Goal: Information Seeking & Learning: Learn about a topic

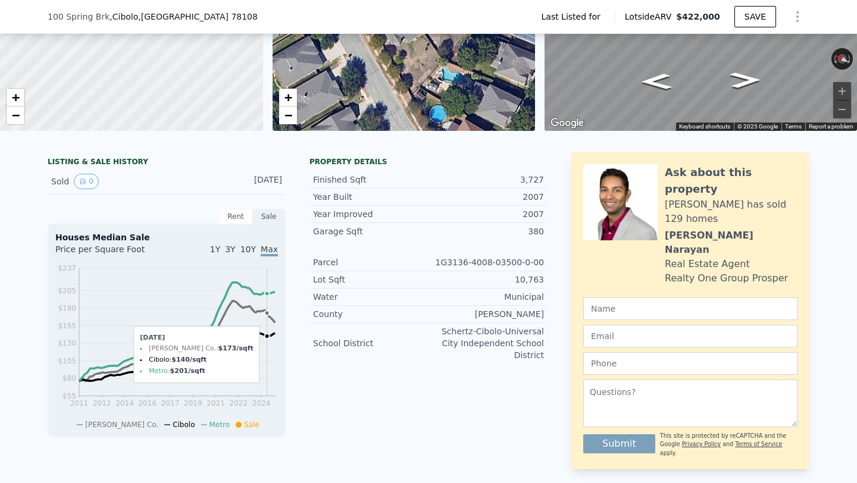
scroll to position [167, 0]
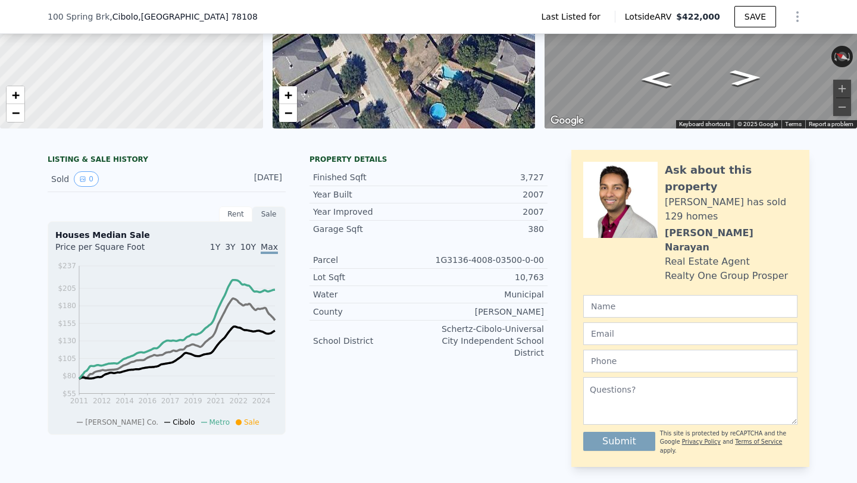
click at [268, 211] on div "Sale" at bounding box center [268, 214] width 33 height 15
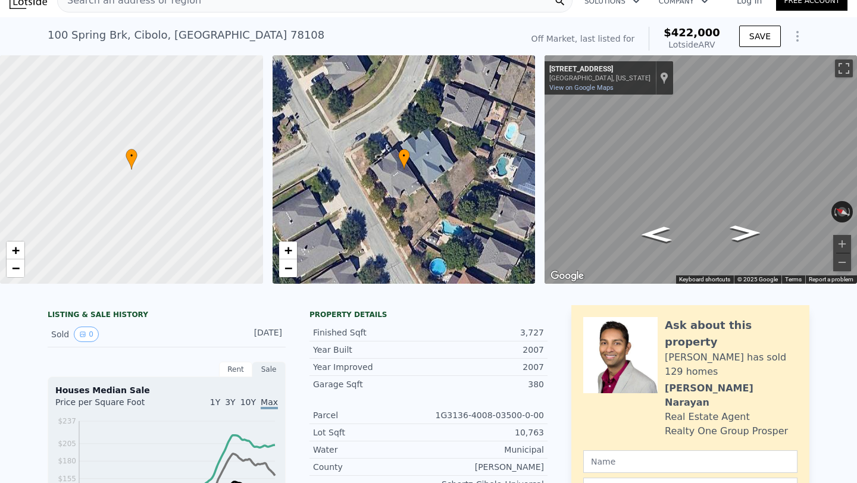
scroll to position [0, 0]
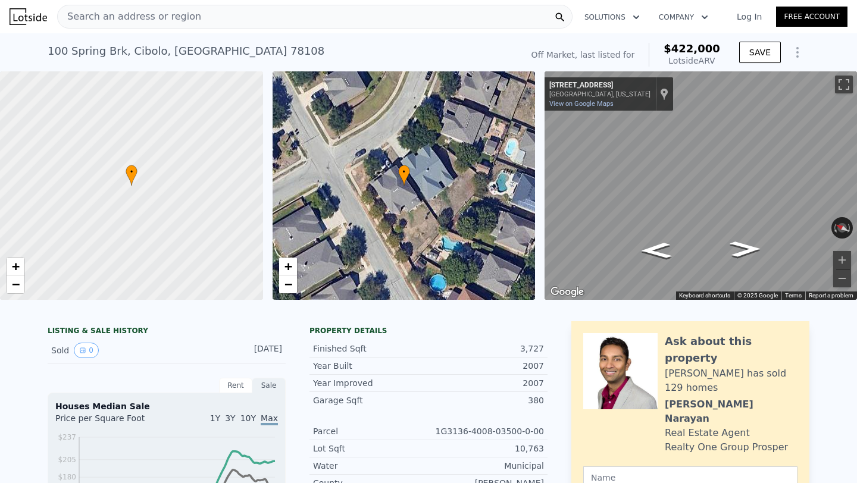
click at [620, 55] on div "Off Market, last listed for" at bounding box center [584, 55] width 104 height 12
click at [685, 43] on span "$422,000" at bounding box center [692, 48] width 57 height 13
click at [701, 60] on div "Lotside ARV" at bounding box center [692, 61] width 57 height 12
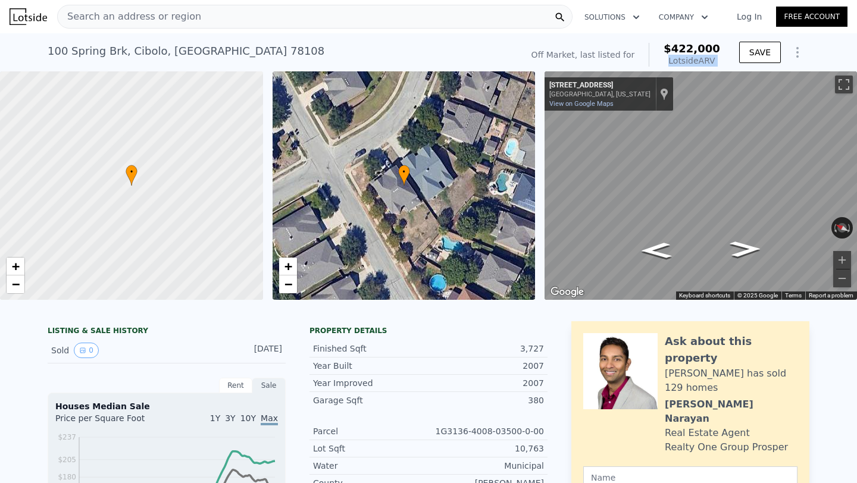
click at [701, 60] on div "Lotside ARV" at bounding box center [692, 61] width 57 height 12
click at [572, 182] on div "Map" at bounding box center [701, 185] width 313 height 229
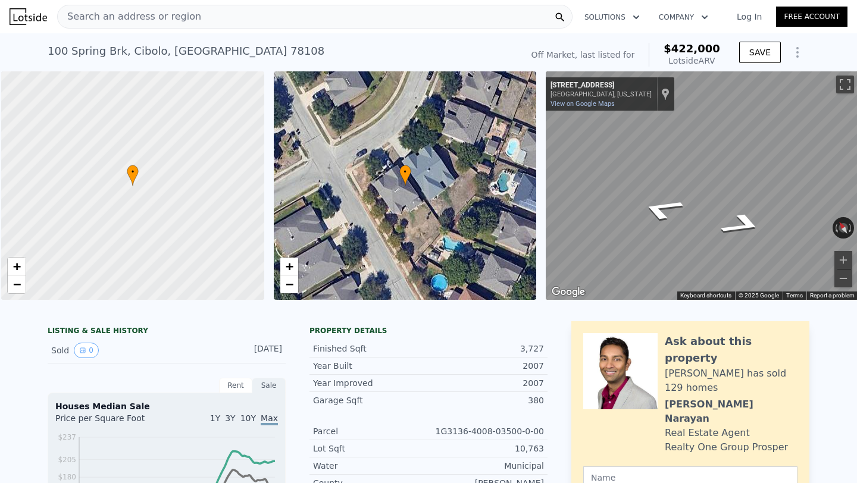
scroll to position [0, 5]
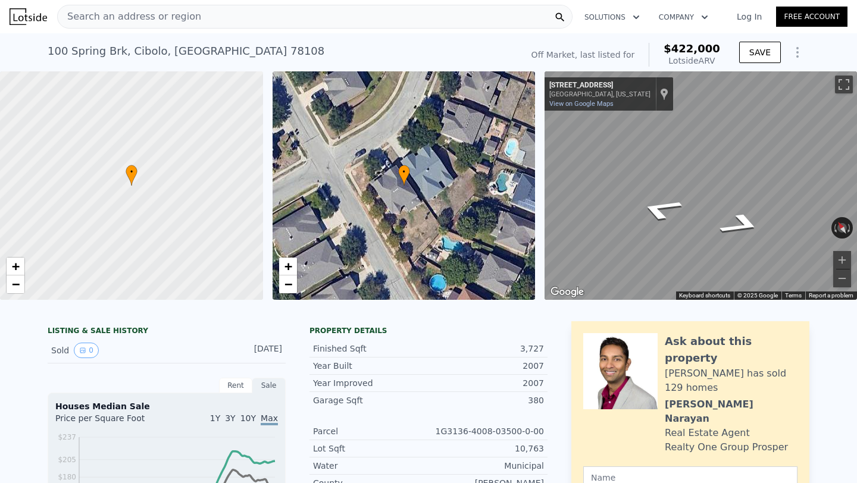
click at [324, 27] on div "Search an address or region" at bounding box center [314, 17] width 515 height 24
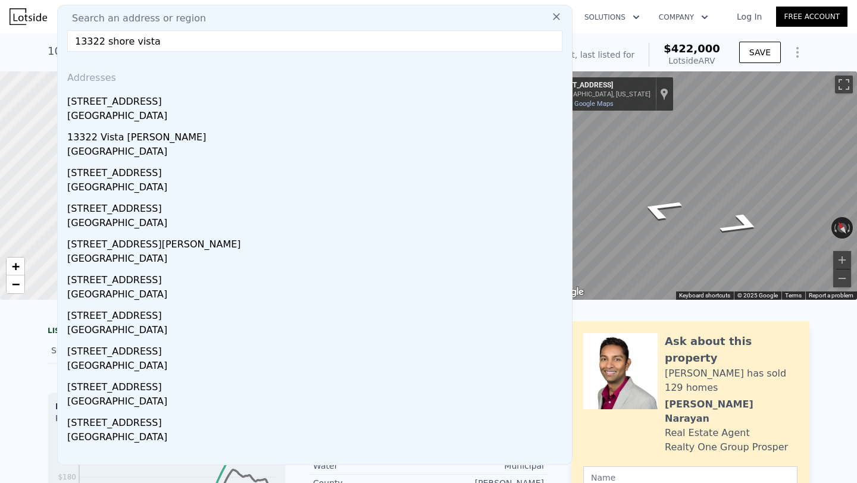
type input "13322 shore vista"
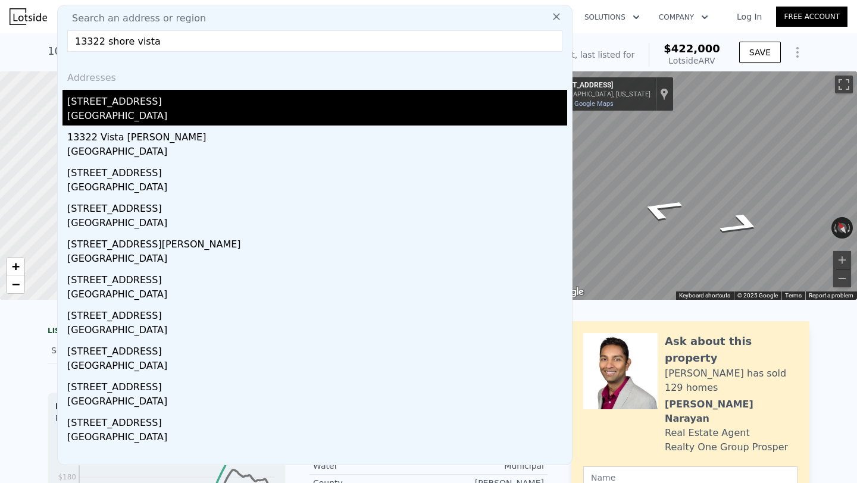
click at [159, 115] on div "[GEOGRAPHIC_DATA]" at bounding box center [317, 117] width 500 height 17
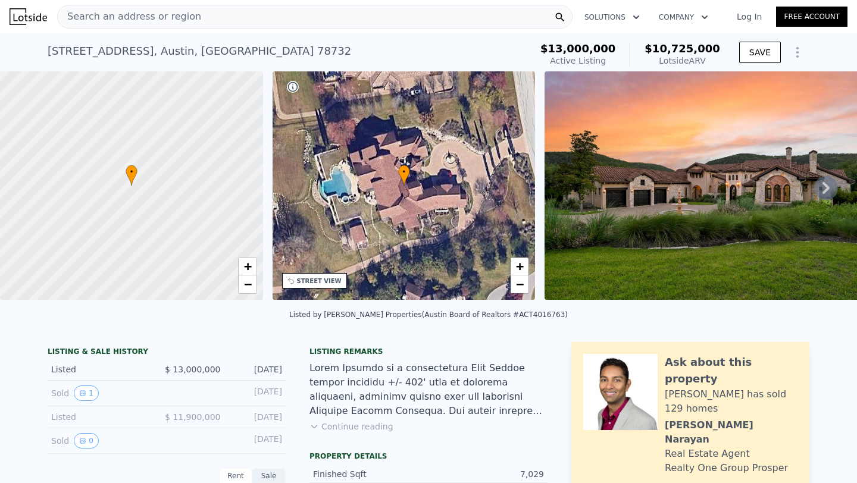
click at [796, 53] on icon "Show Options" at bounding box center [797, 52] width 14 height 14
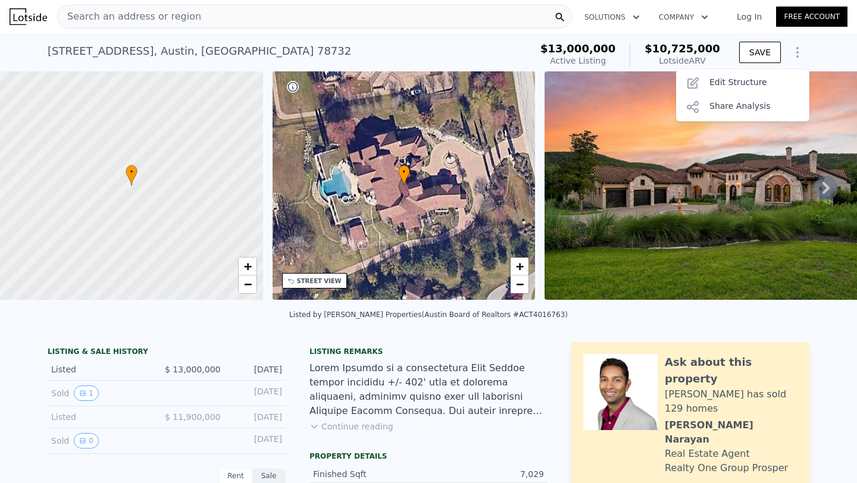
click at [796, 53] on icon "Show Options" at bounding box center [797, 52] width 14 height 14
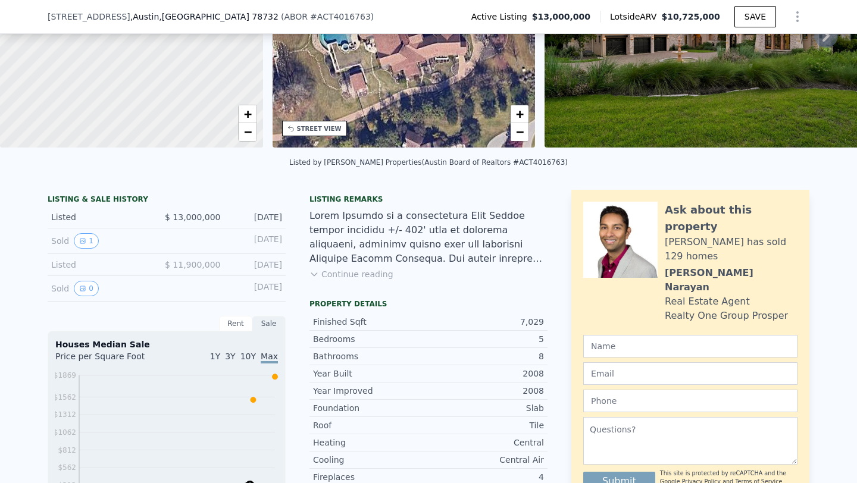
scroll to position [233, 0]
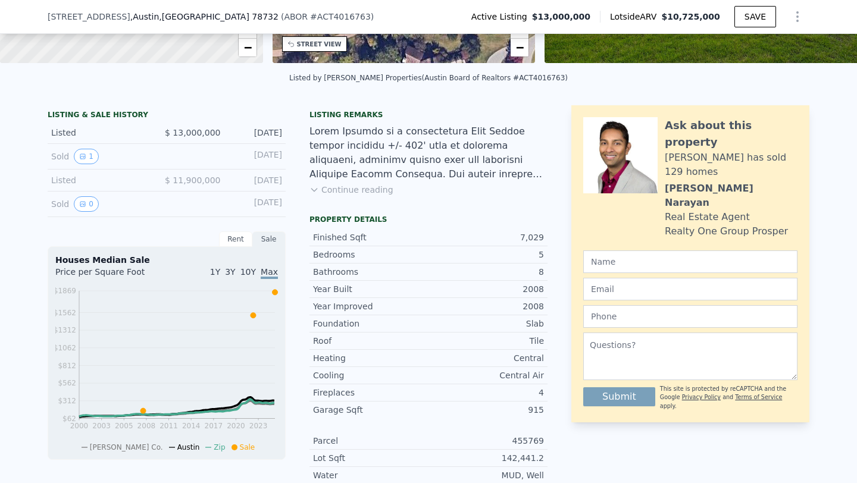
click at [197, 179] on span "$ 11,900,000" at bounding box center [193, 181] width 56 height 10
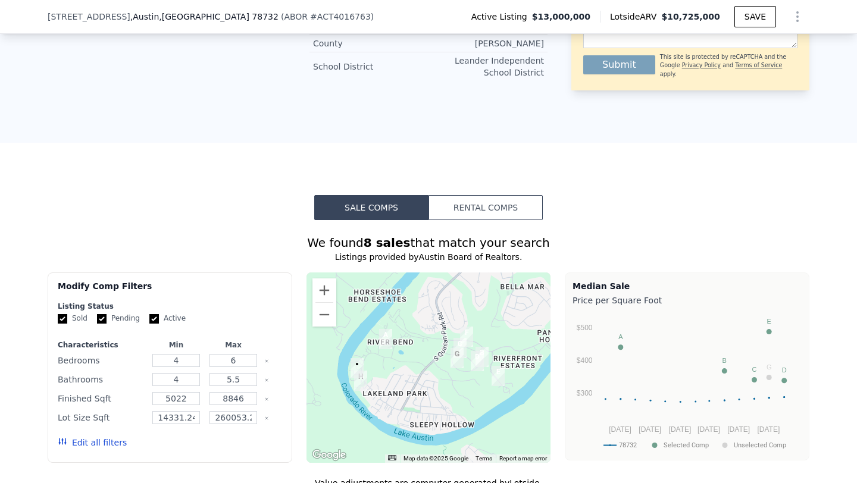
scroll to position [936, 0]
